Goal: Transaction & Acquisition: Purchase product/service

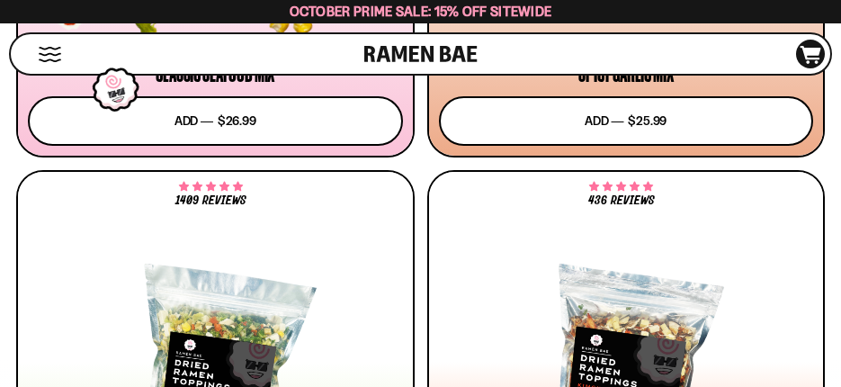
scroll to position [1709, 0]
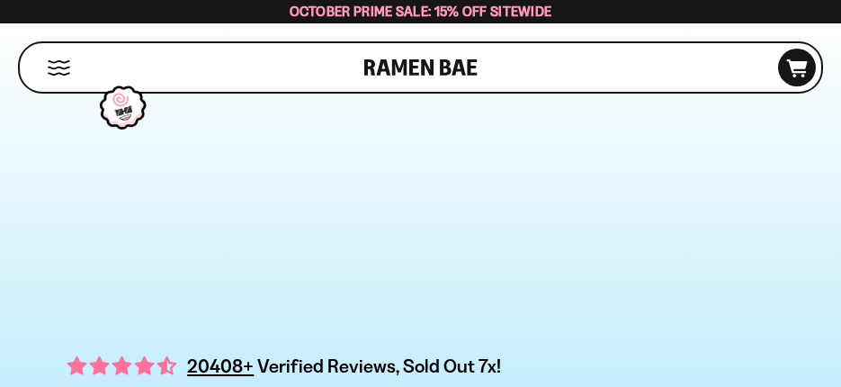
scroll to position [450, 0]
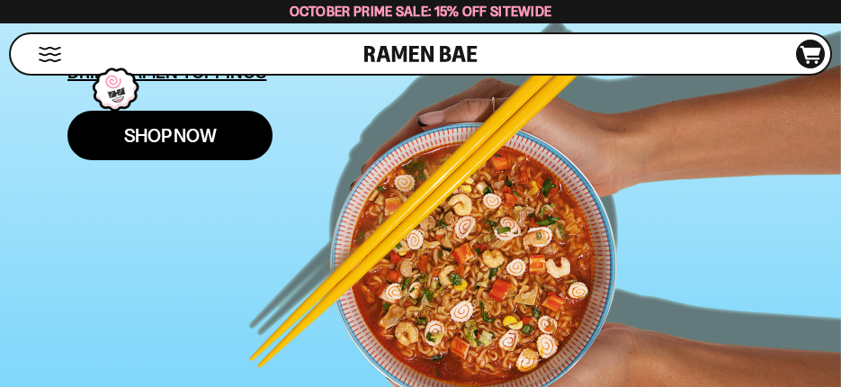
click at [183, 127] on span "Shop Now" at bounding box center [170, 135] width 93 height 19
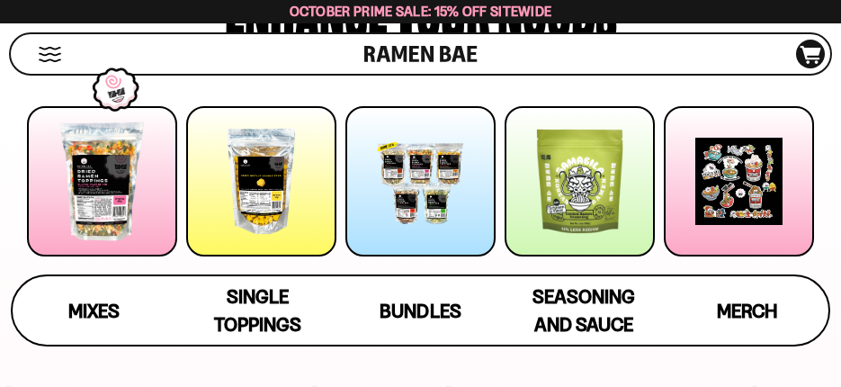
scroll to position [180, 0]
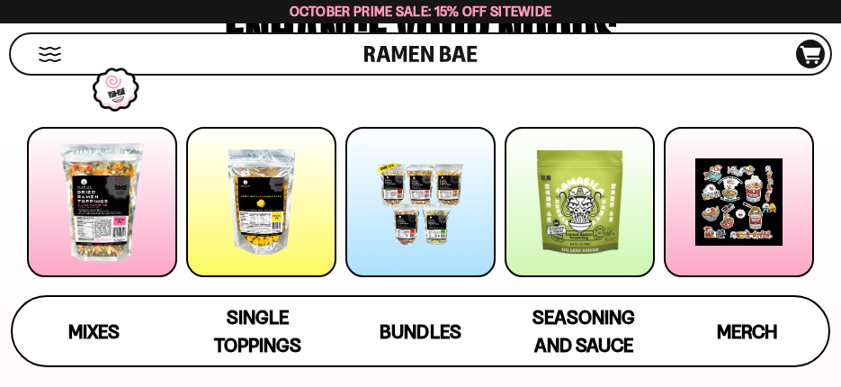
click at [99, 212] on div at bounding box center [102, 202] width 150 height 150
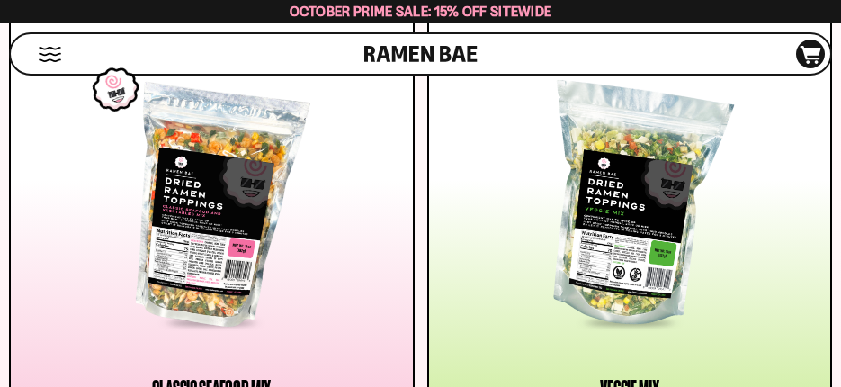
scroll to position [657, 0]
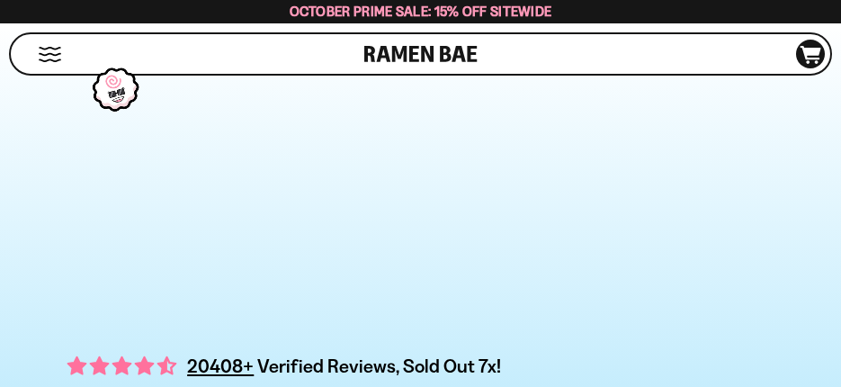
scroll to position [360, 0]
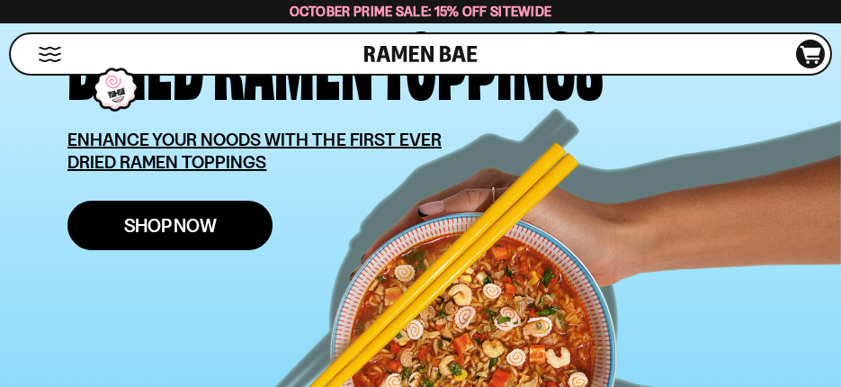
click at [186, 219] on span "Shop Now" at bounding box center [170, 225] width 93 height 19
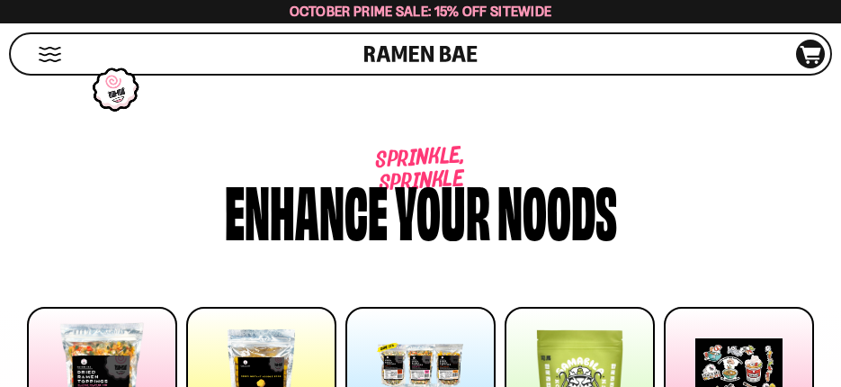
scroll to position [270, 0]
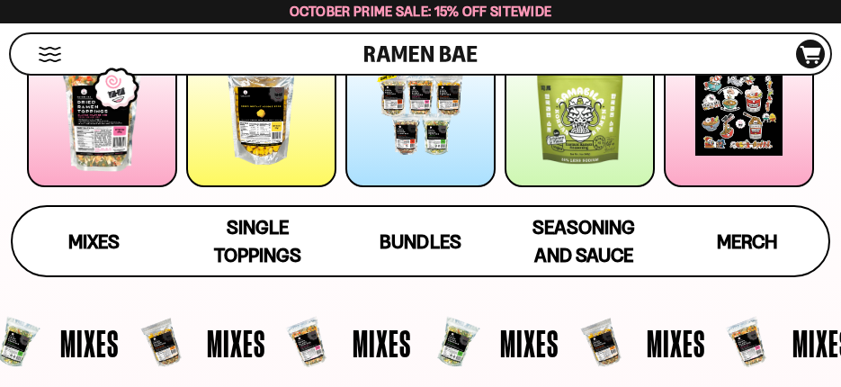
click at [601, 119] on div at bounding box center [580, 112] width 150 height 150
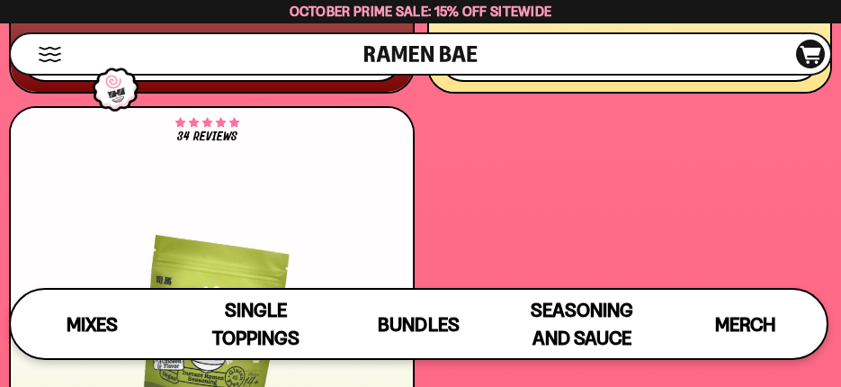
scroll to position [8863, 0]
